Goal: Task Accomplishment & Management: Use online tool/utility

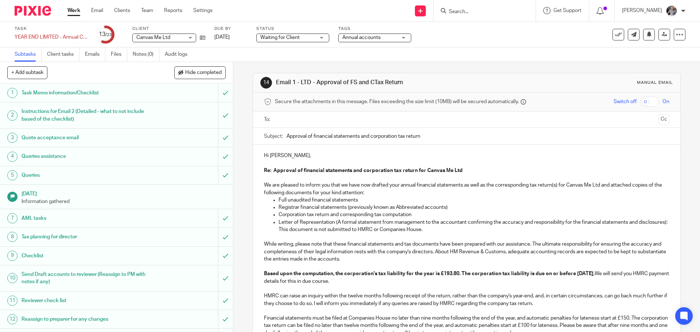
click at [323, 122] on input "text" at bounding box center [466, 120] width 378 height 8
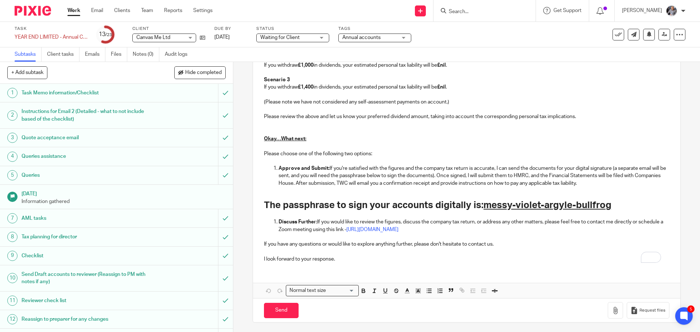
scroll to position [736, 0]
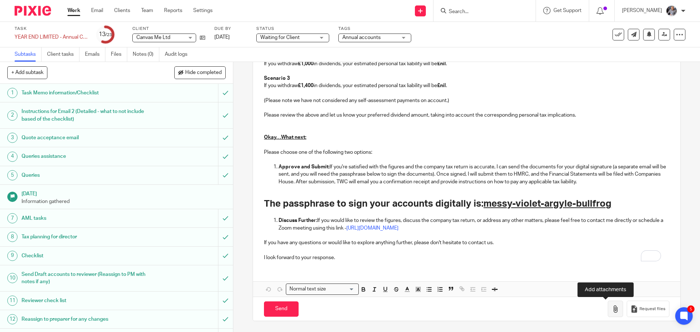
click at [612, 306] on icon "button" at bounding box center [615, 308] width 7 height 7
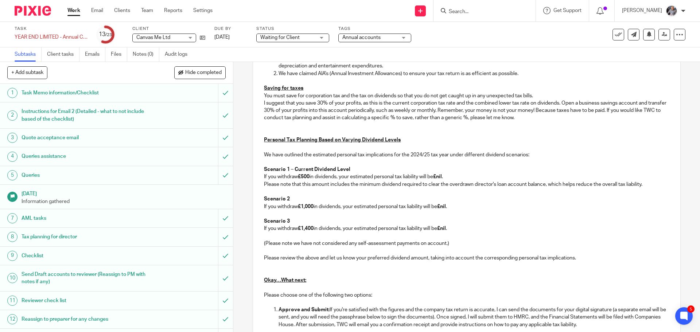
scroll to position [590, 0]
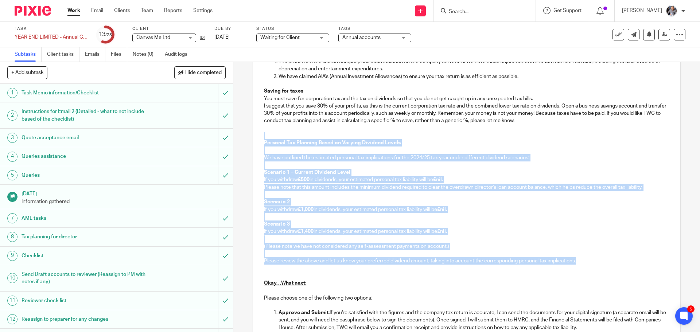
drag, startPoint x: 269, startPoint y: 134, endPoint x: 588, endPoint y: 261, distance: 343.8
click at [507, 207] on p "If you withdraw £1,000 in dividends, your estimated personal tax liability will…" at bounding box center [466, 209] width 405 height 7
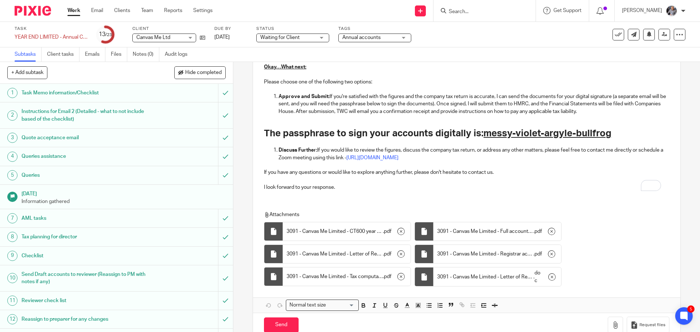
scroll to position [823, 0]
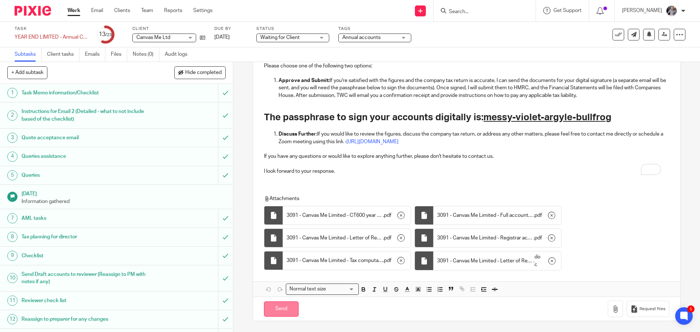
click at [276, 308] on input "Send" at bounding box center [281, 309] width 35 height 16
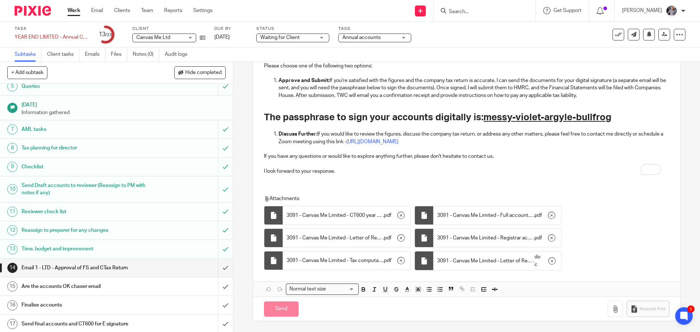
scroll to position [203, 0]
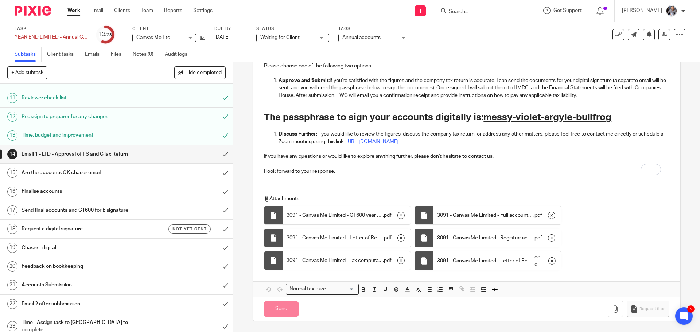
type input "Sent"
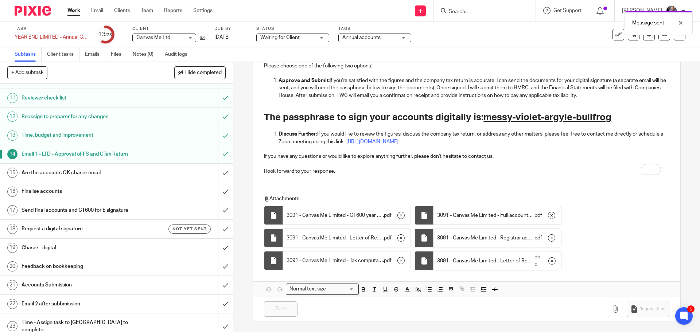
click at [68, 226] on h1 "Request a digital signature" at bounding box center [85, 228] width 126 height 11
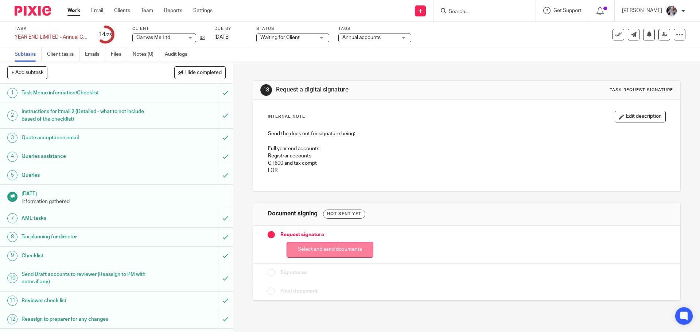
click at [355, 245] on button "Select and send documents" at bounding box center [329, 250] width 87 height 16
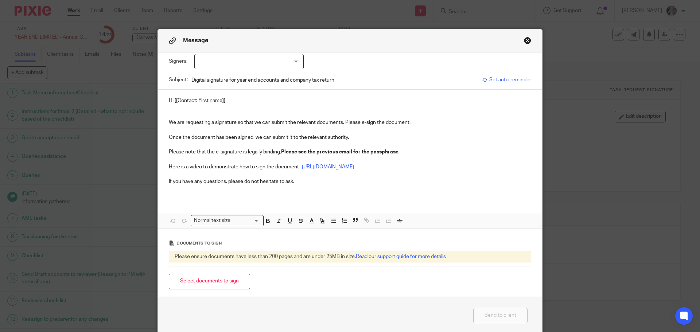
click at [265, 60] on div at bounding box center [248, 61] width 109 height 15
click at [234, 77] on span "Glenn Robert" at bounding box center [224, 76] width 40 height 5
checkbox input "true"
click at [512, 78] on span "Set auto-reminder" at bounding box center [506, 79] width 49 height 7
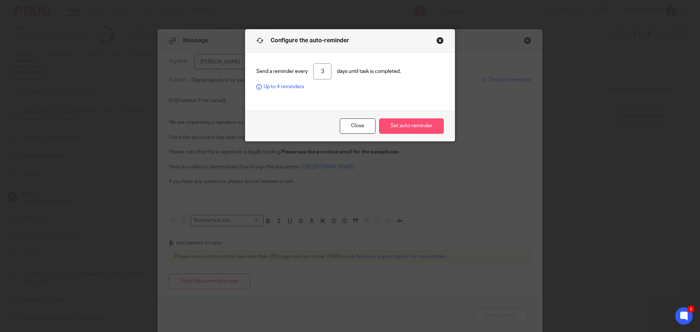
click at [406, 134] on button "Set auto-reminder" at bounding box center [411, 126] width 65 height 16
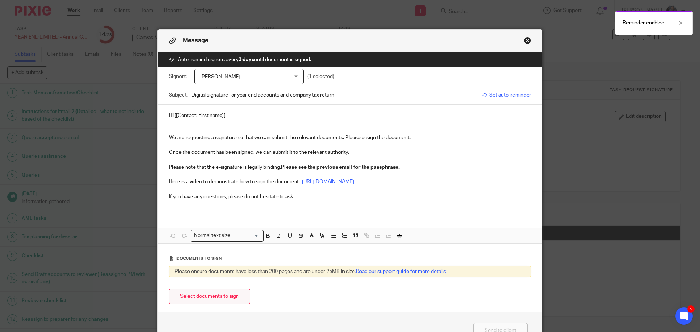
click at [207, 298] on button "Select documents to sign" at bounding box center [209, 297] width 81 height 16
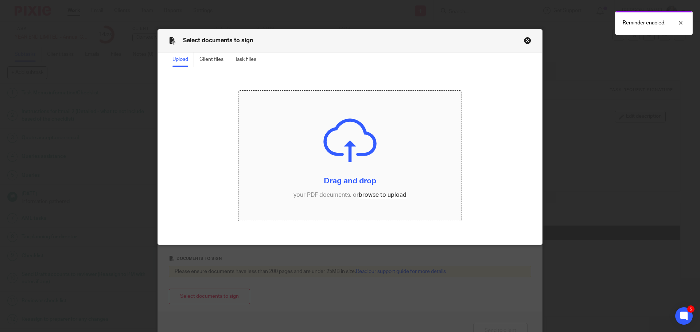
click at [367, 195] on input "file" at bounding box center [349, 156] width 223 height 130
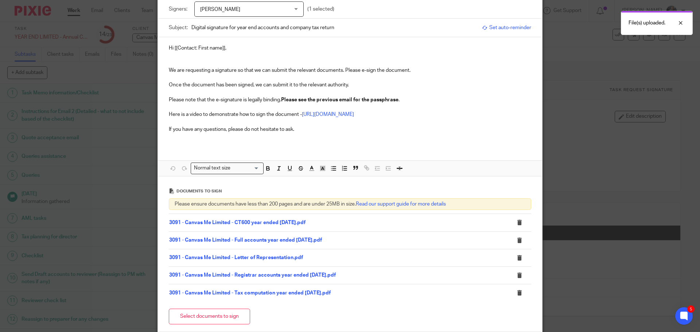
scroll to position [134, 0]
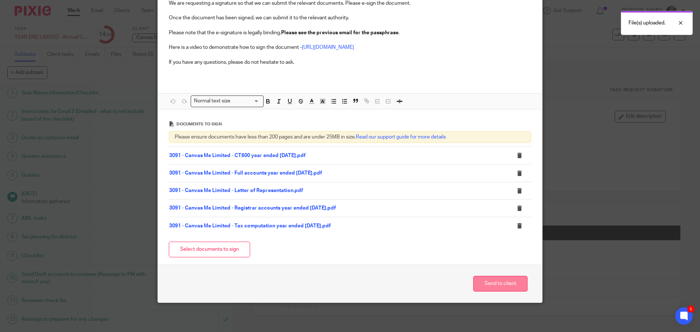
click at [495, 286] on button "Send to client" at bounding box center [500, 284] width 54 height 16
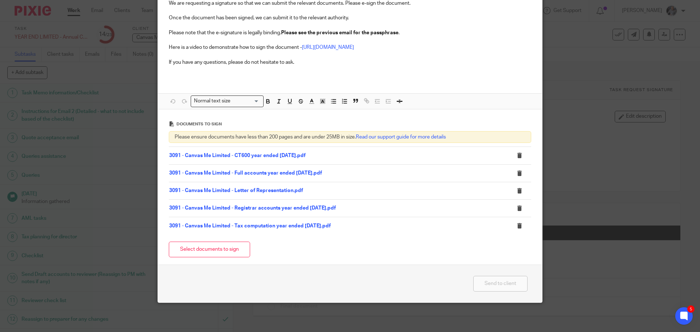
scroll to position [0, 0]
